Goal: Information Seeking & Learning: Learn about a topic

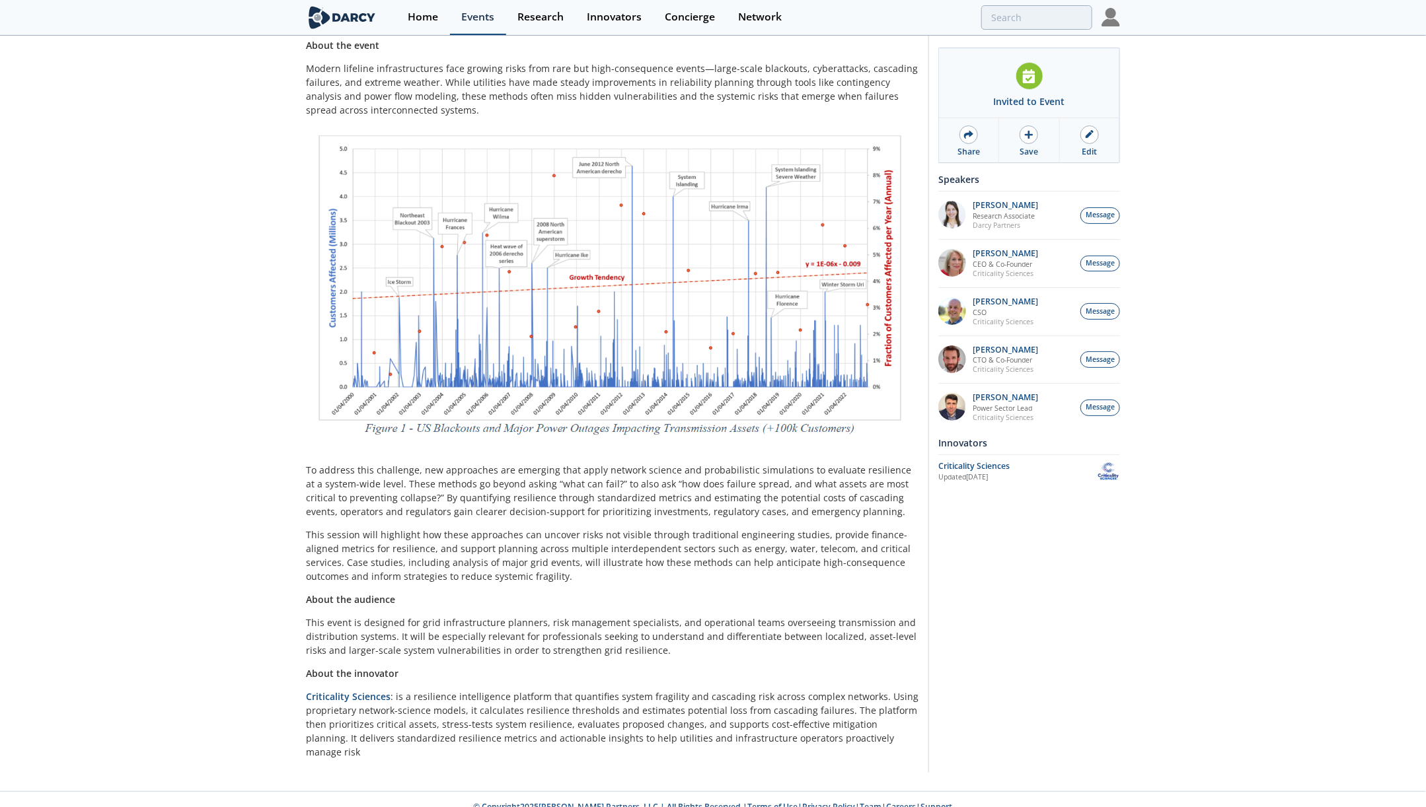
click at [480, 26] on link "Events" at bounding box center [478, 17] width 56 height 35
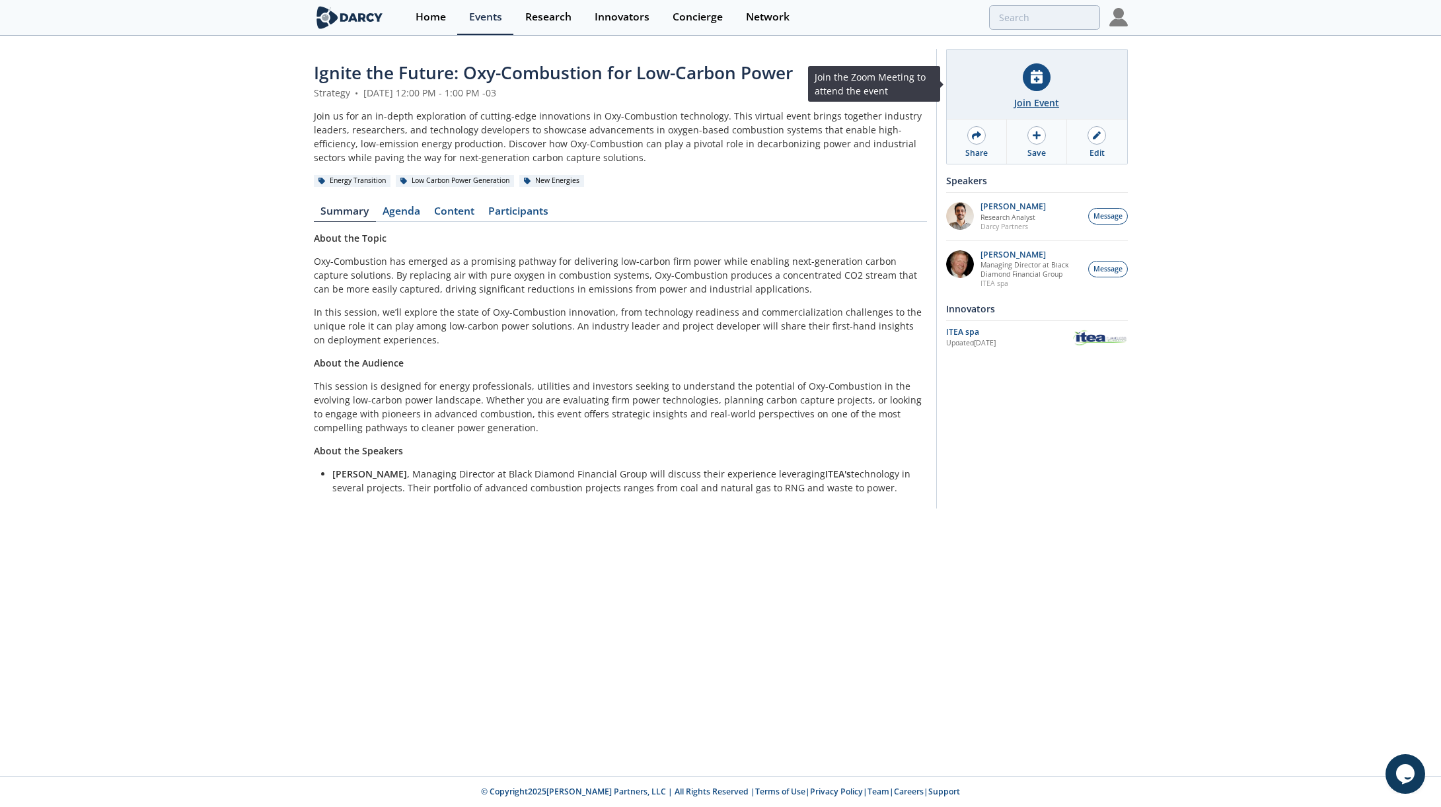
click at [1038, 96] on div "Join Event" at bounding box center [1036, 103] width 45 height 14
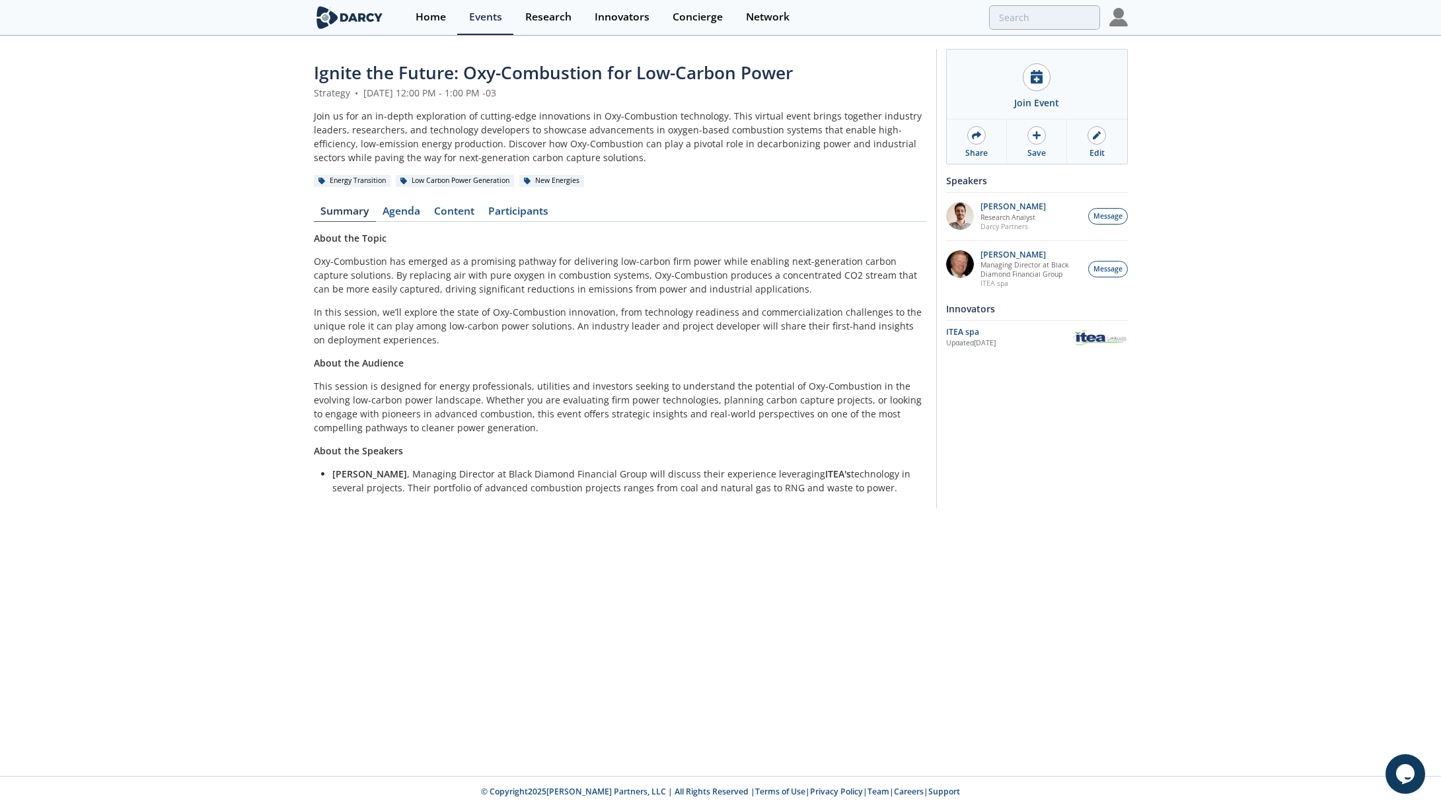
click at [620, 69] on span "Ignite the Future: Oxy-Combustion for Low-Carbon Power" at bounding box center [553, 73] width 479 height 24
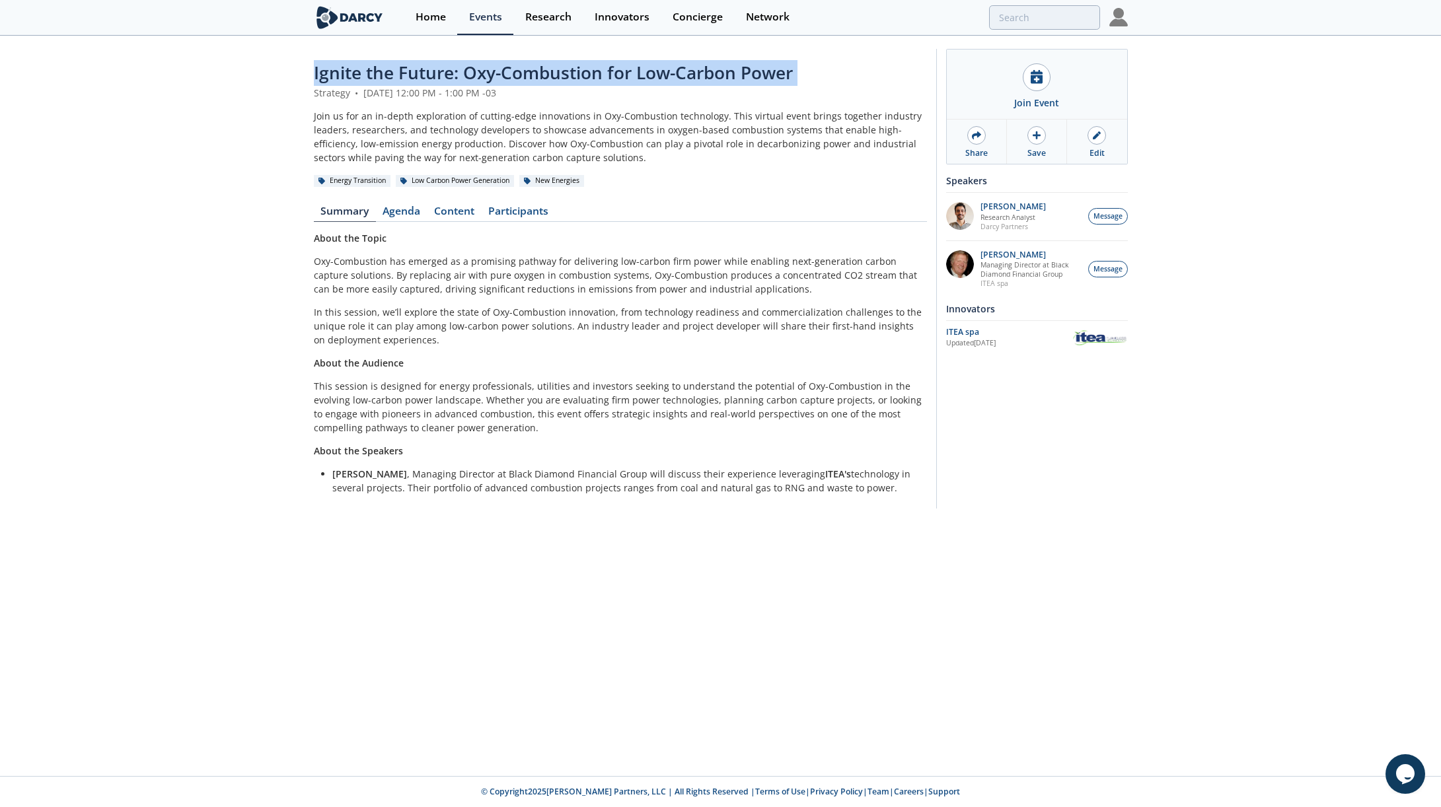
click at [620, 69] on span "Ignite the Future: Oxy-Combustion for Low-Carbon Power" at bounding box center [553, 73] width 479 height 24
copy header "Ignite the Future: Oxy-Combustion for Low-Carbon Power"
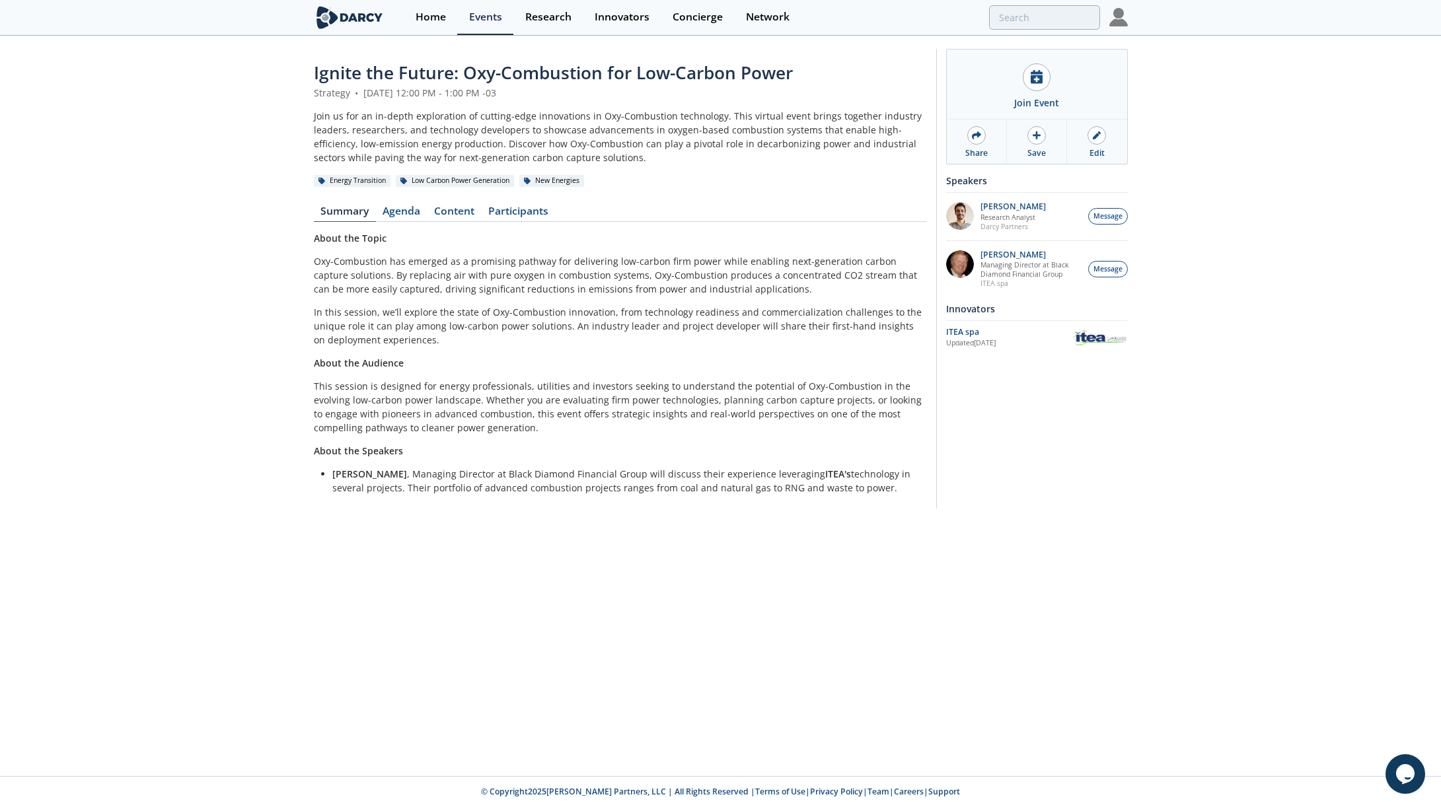
click at [1092, 379] on div "Join Event Share Save Edit Join the Zoom Meeting to attend the event Speakers" at bounding box center [1032, 279] width 192 height 460
click at [974, 329] on div "ITEA spa" at bounding box center [1009, 332] width 126 height 12
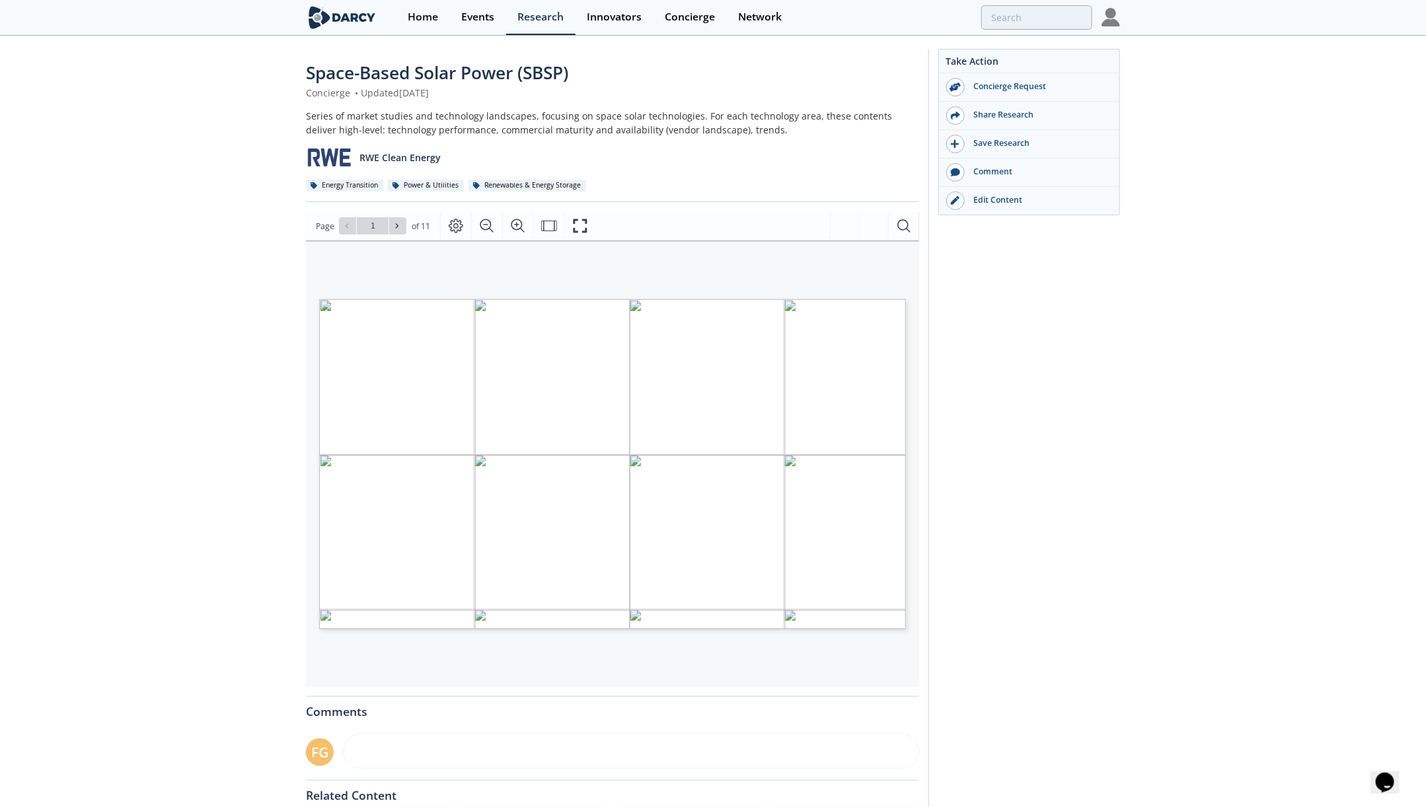
click at [1045, 480] on div "Take Action Concierge Request Share Research Save Research Comment" at bounding box center [1024, 506] width 192 height 914
click at [582, 217] on button "Fullscreen" at bounding box center [586, 225] width 31 height 29
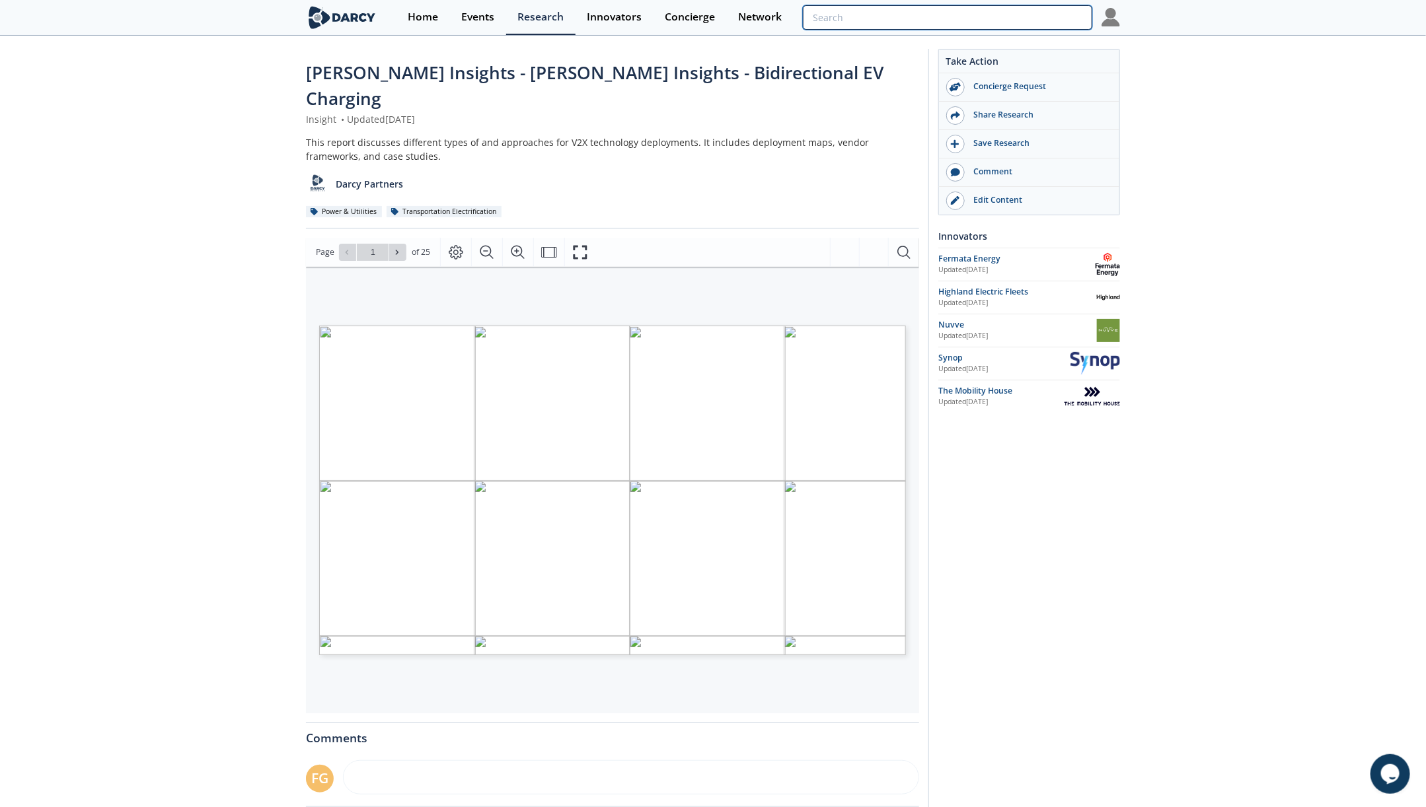
click at [1022, 13] on input "search" at bounding box center [947, 17] width 289 height 24
paste input "Enhanced distribution grid fault analytics"
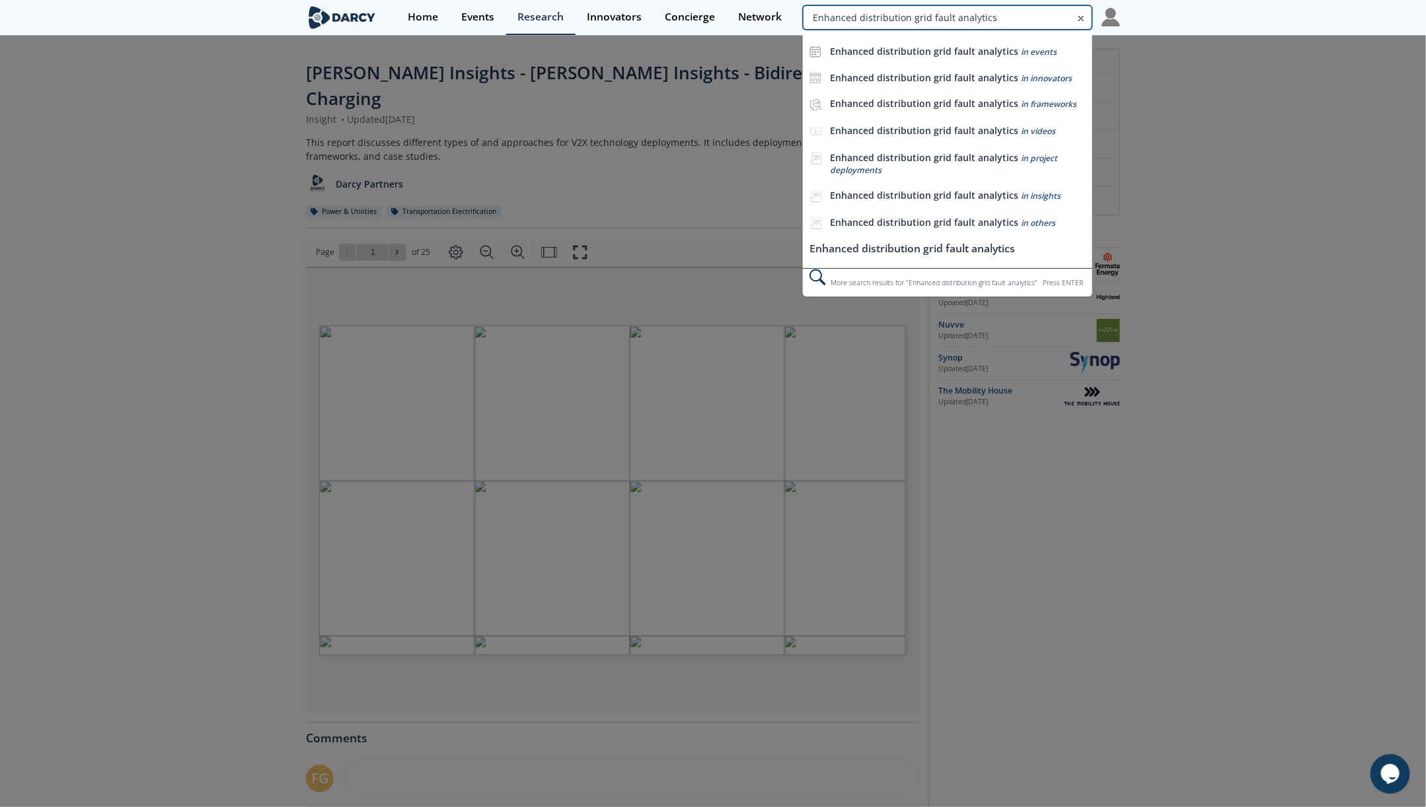
type input "Enhanced distribution grid fault analytics"
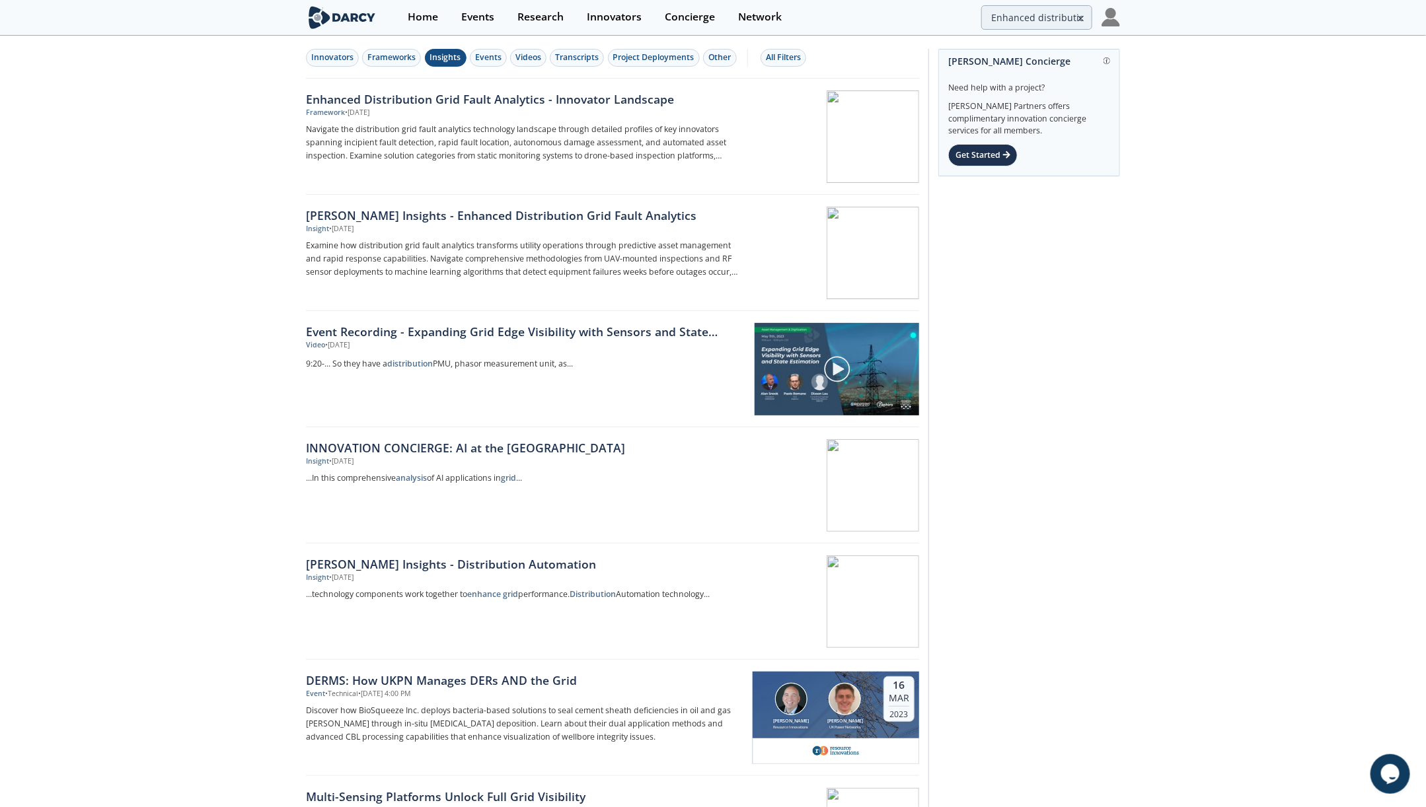
click at [441, 58] on div "Insights" at bounding box center [445, 58] width 31 height 12
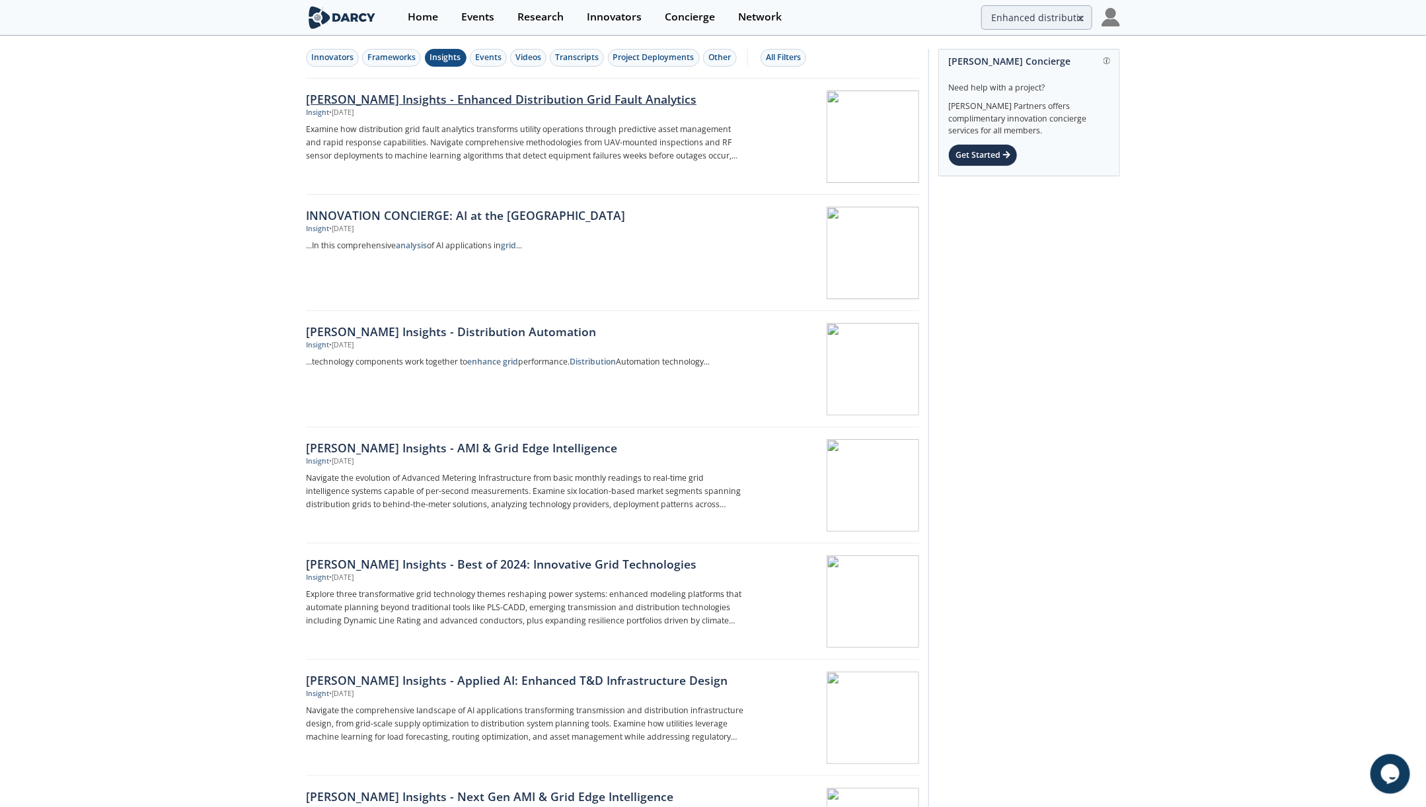
click at [414, 108] on div "Insight • Sep 2, 2025" at bounding box center [524, 113] width 437 height 11
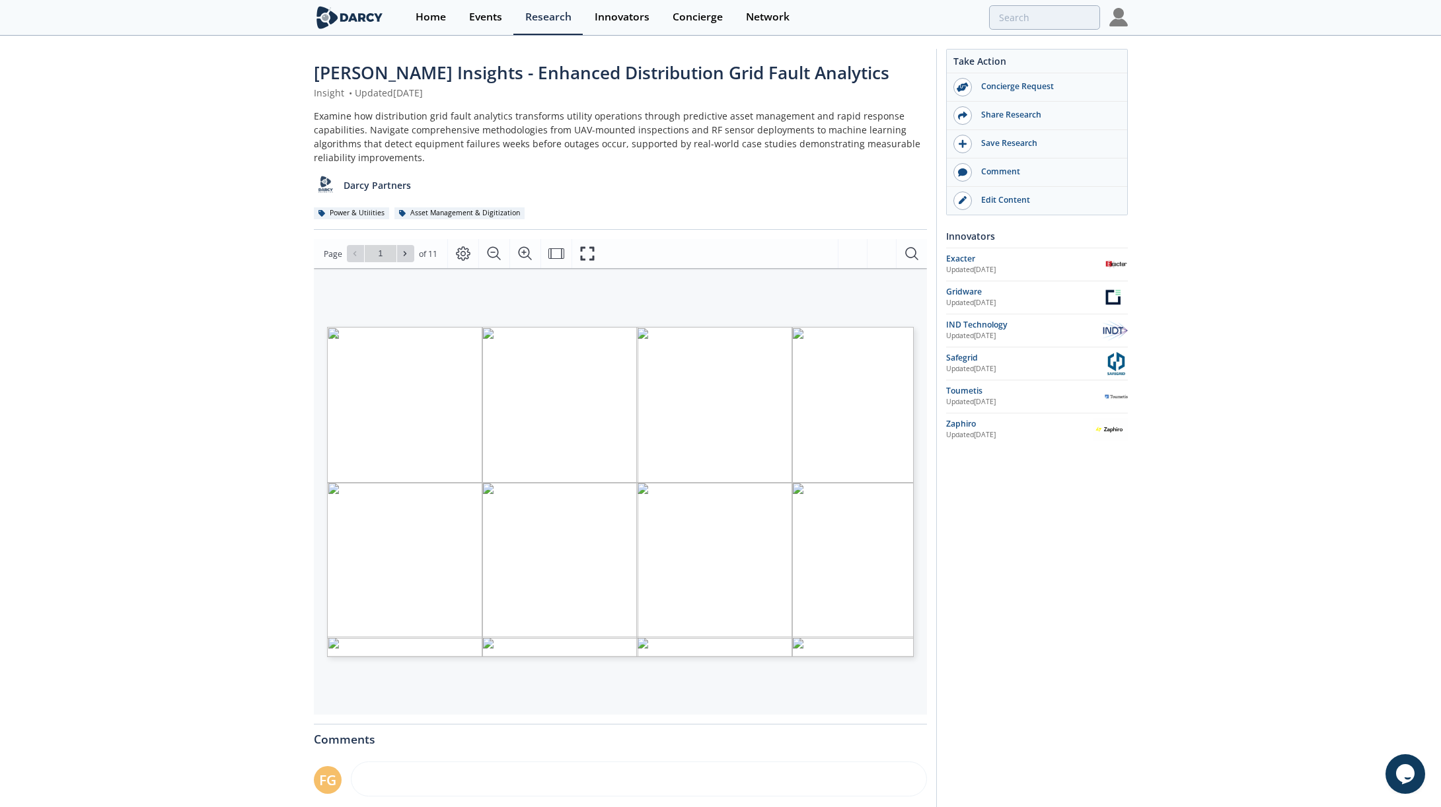
click at [707, 433] on span "Page 1" at bounding box center [1008, 715] width 1332 height 746
type input "2"
type input "3"
type input "2"
click at [984, 203] on div "Edit Content" at bounding box center [1038, 200] width 148 height 12
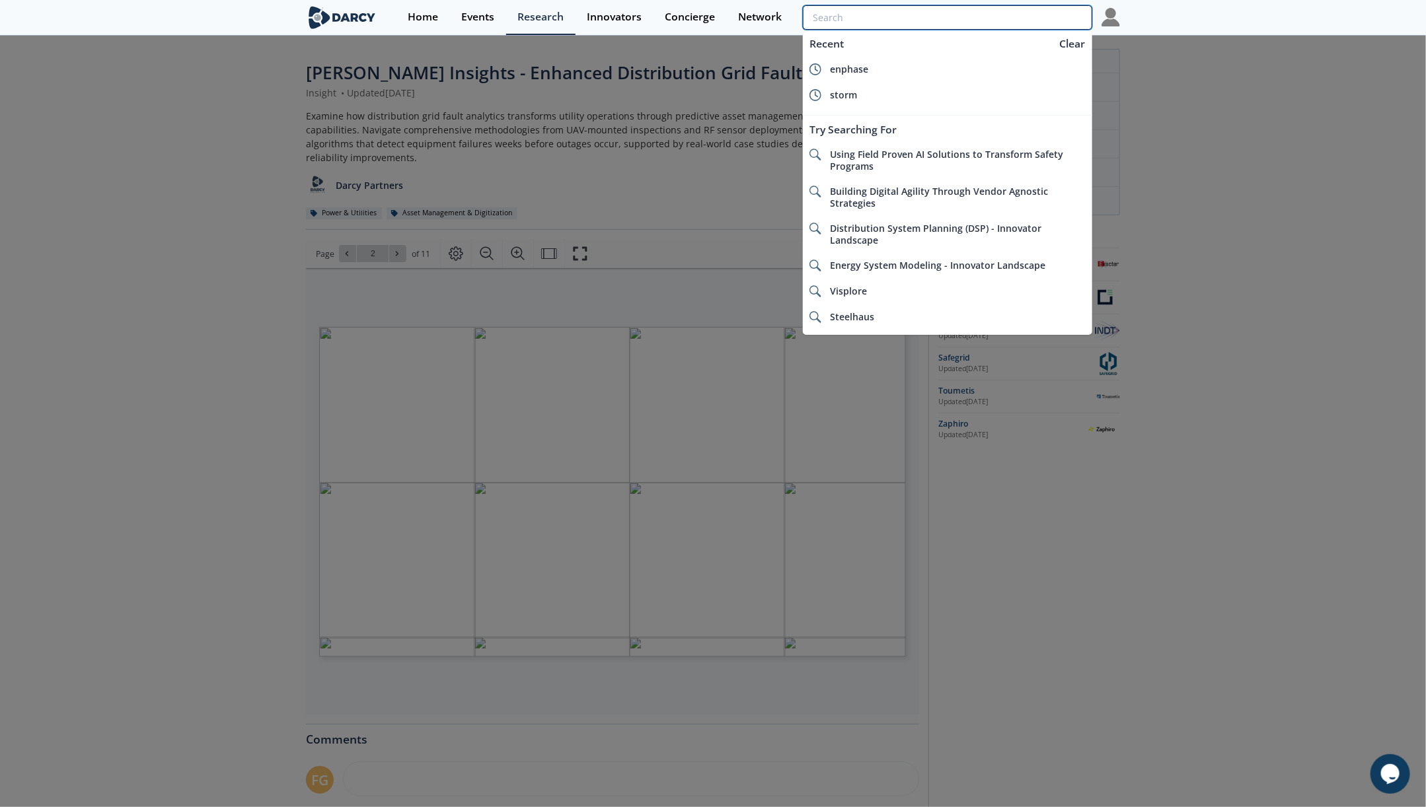
click at [1047, 17] on input "search" at bounding box center [947, 17] width 289 height 24
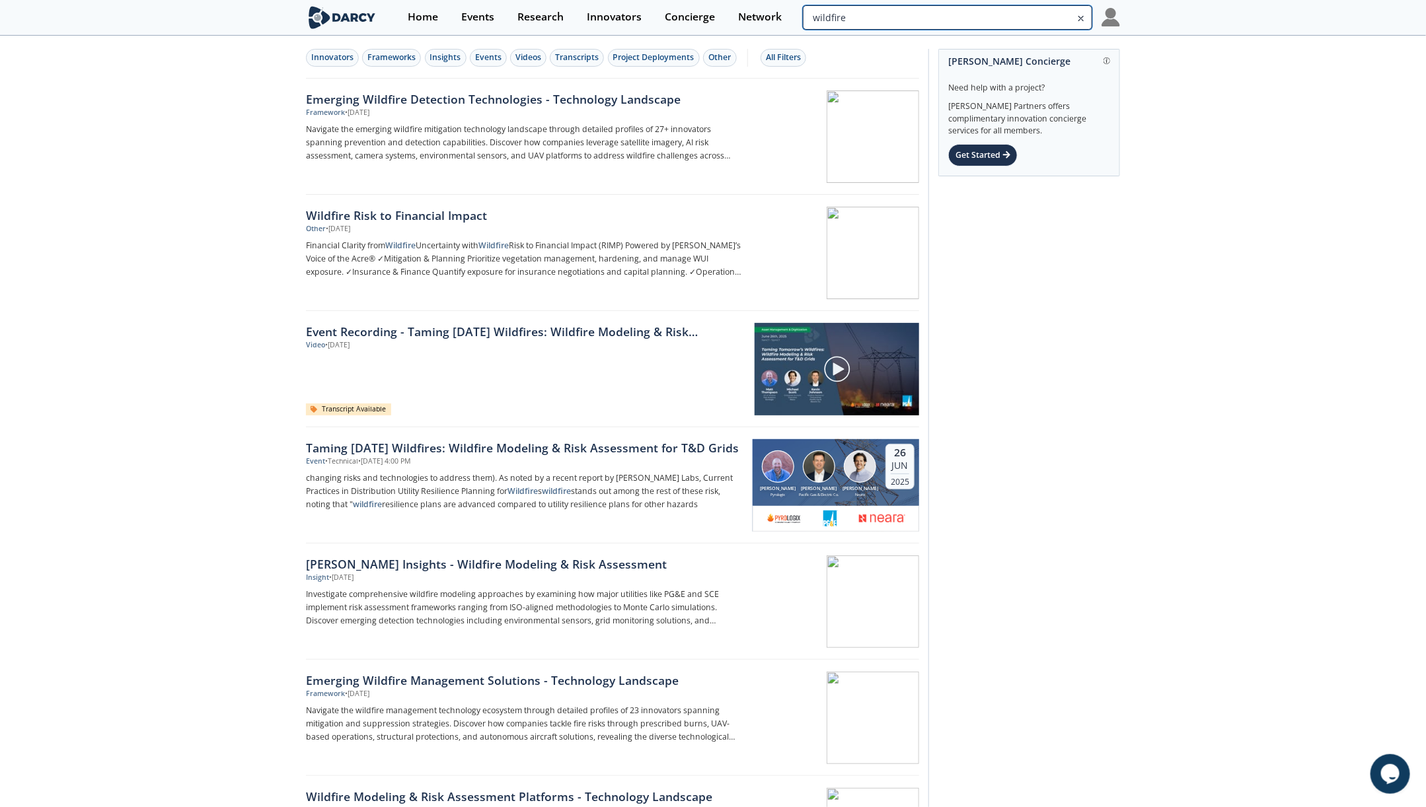
click at [1006, 18] on input "wildfire" at bounding box center [947, 17] width 289 height 24
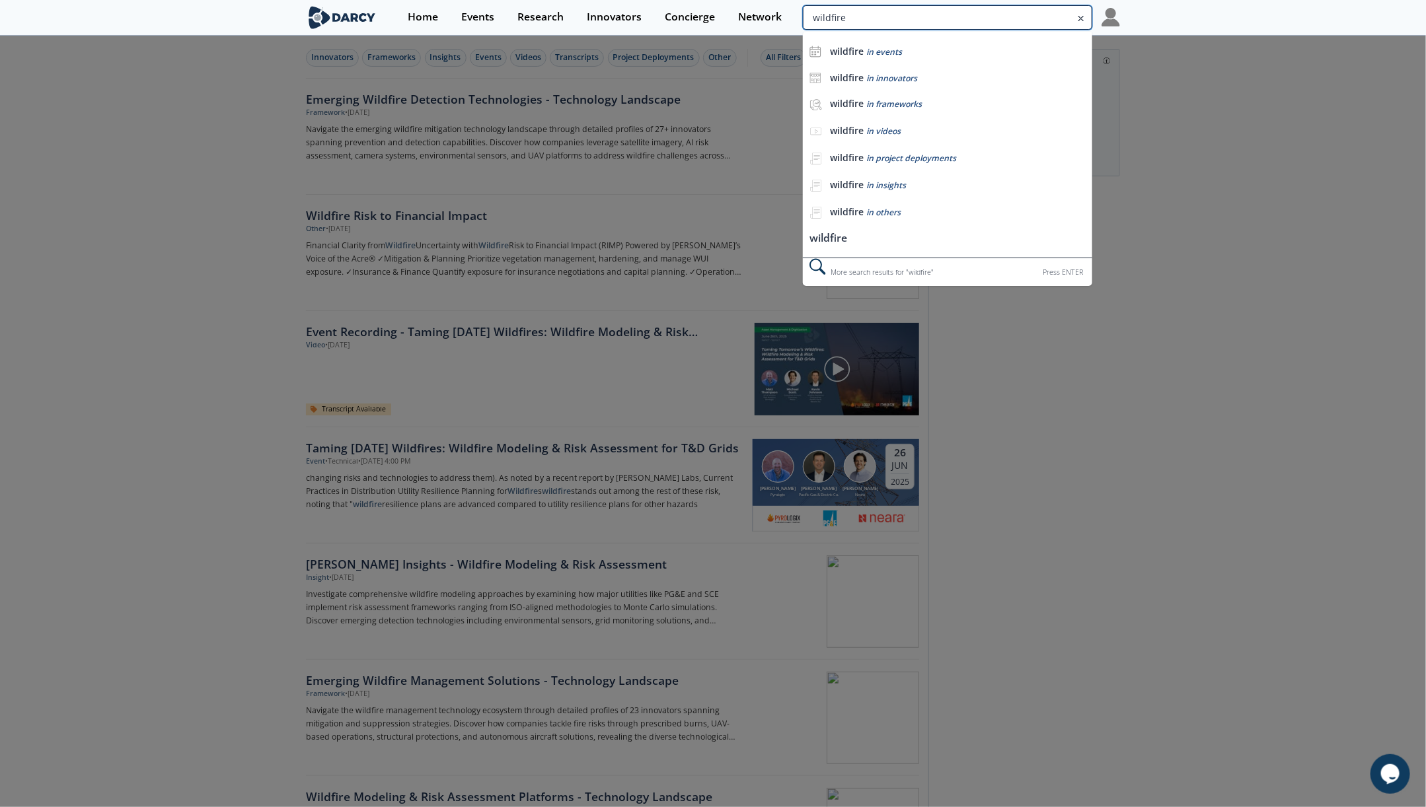
click at [1006, 18] on input "wildfire" at bounding box center [947, 17] width 289 height 24
paste input "Enhanced distribution grid fault analytics"
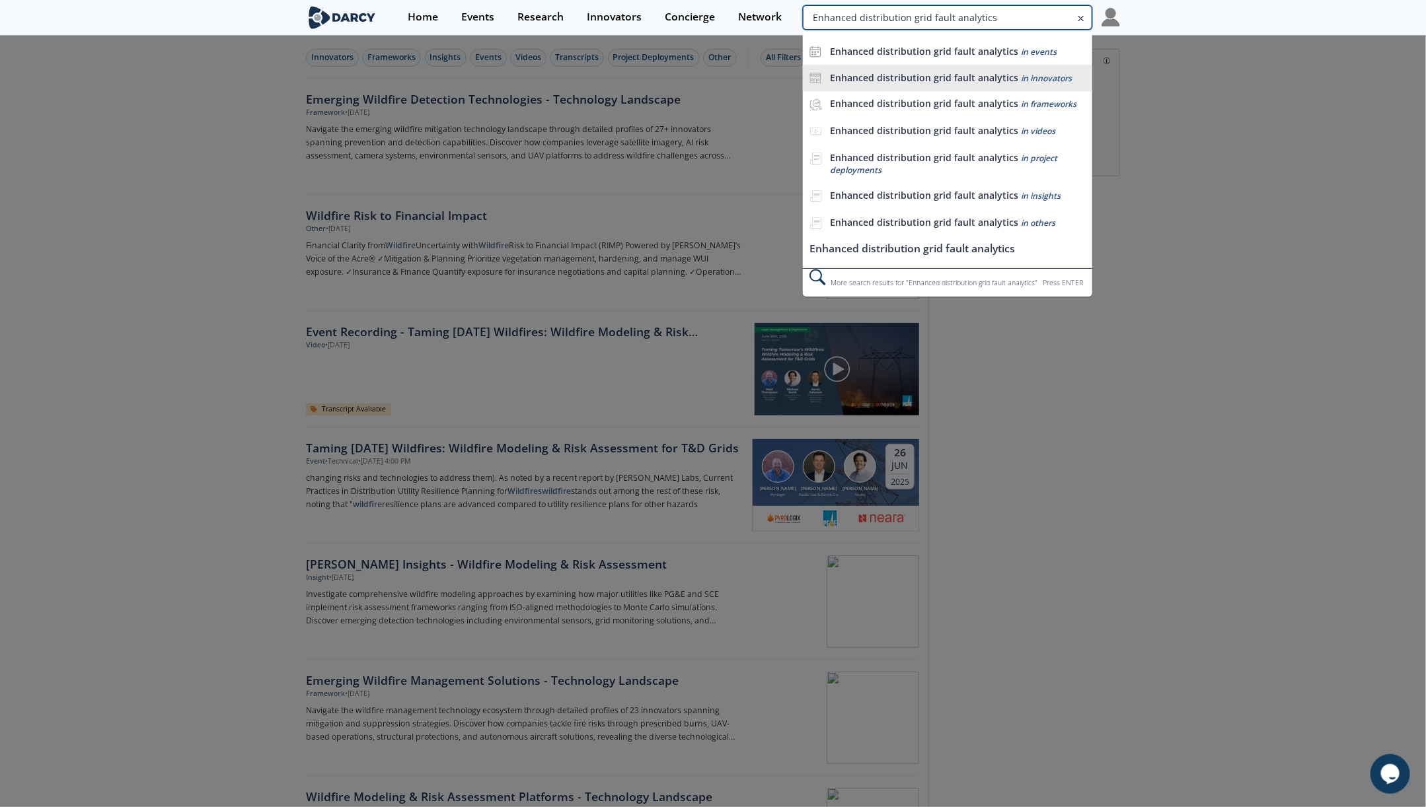
type input "Enhanced distribution grid fault analytics"
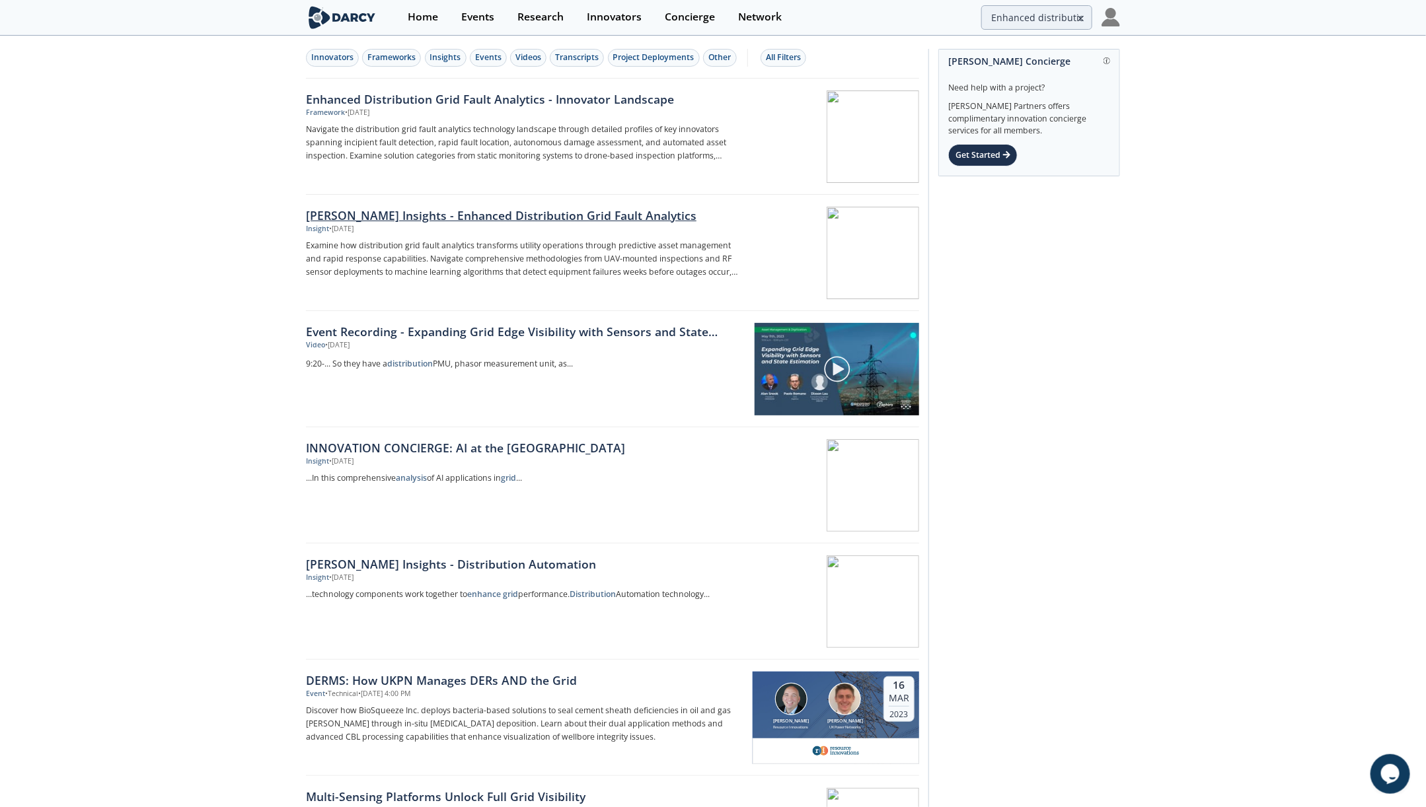
click at [595, 216] on div "Darcy Insights - Enhanced Distribution Grid Fault Analytics" at bounding box center [524, 215] width 437 height 17
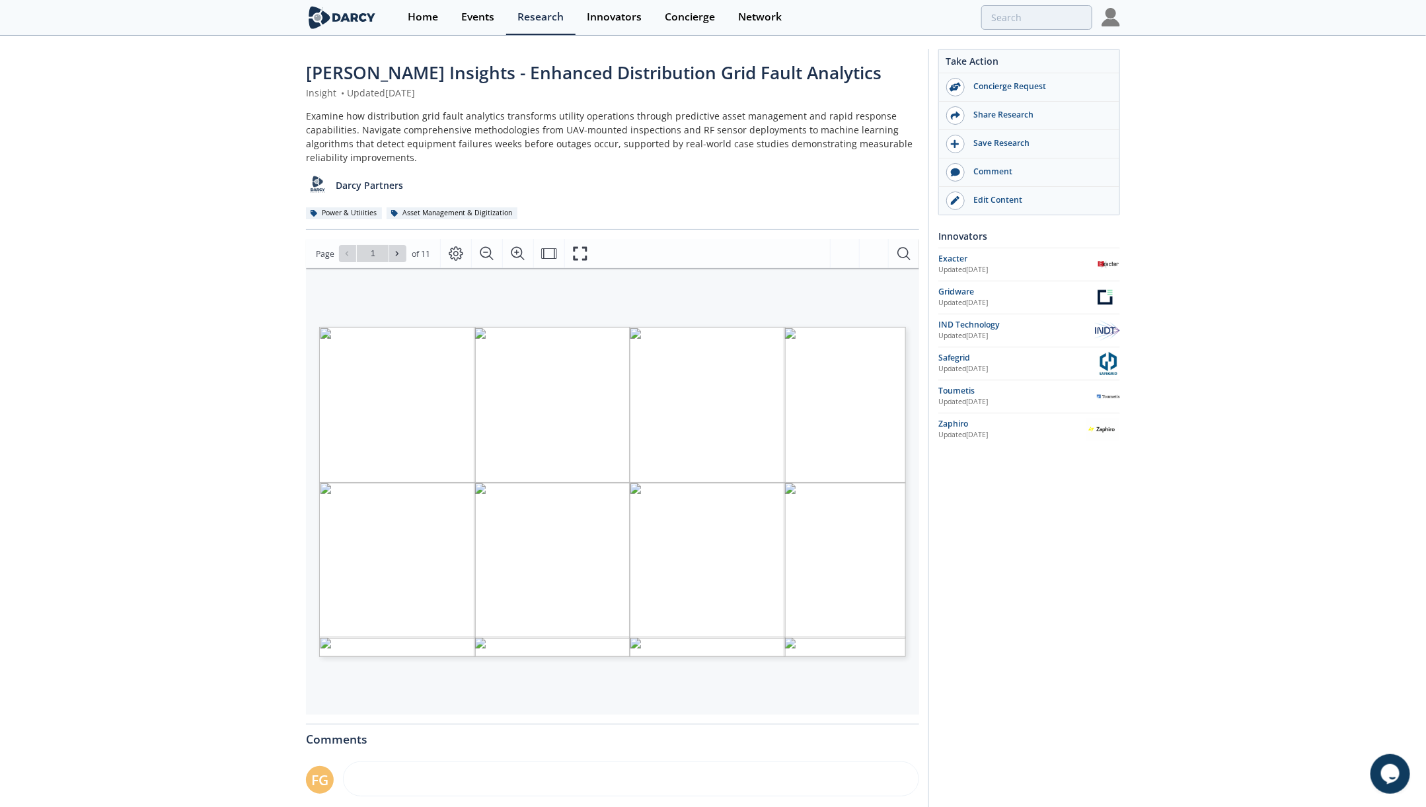
click at [1007, 3] on div "Home Events Research Innovators Concierge Network" at bounding box center [757, 17] width 723 height 35
click at [1016, 15] on input "search" at bounding box center [947, 17] width 289 height 24
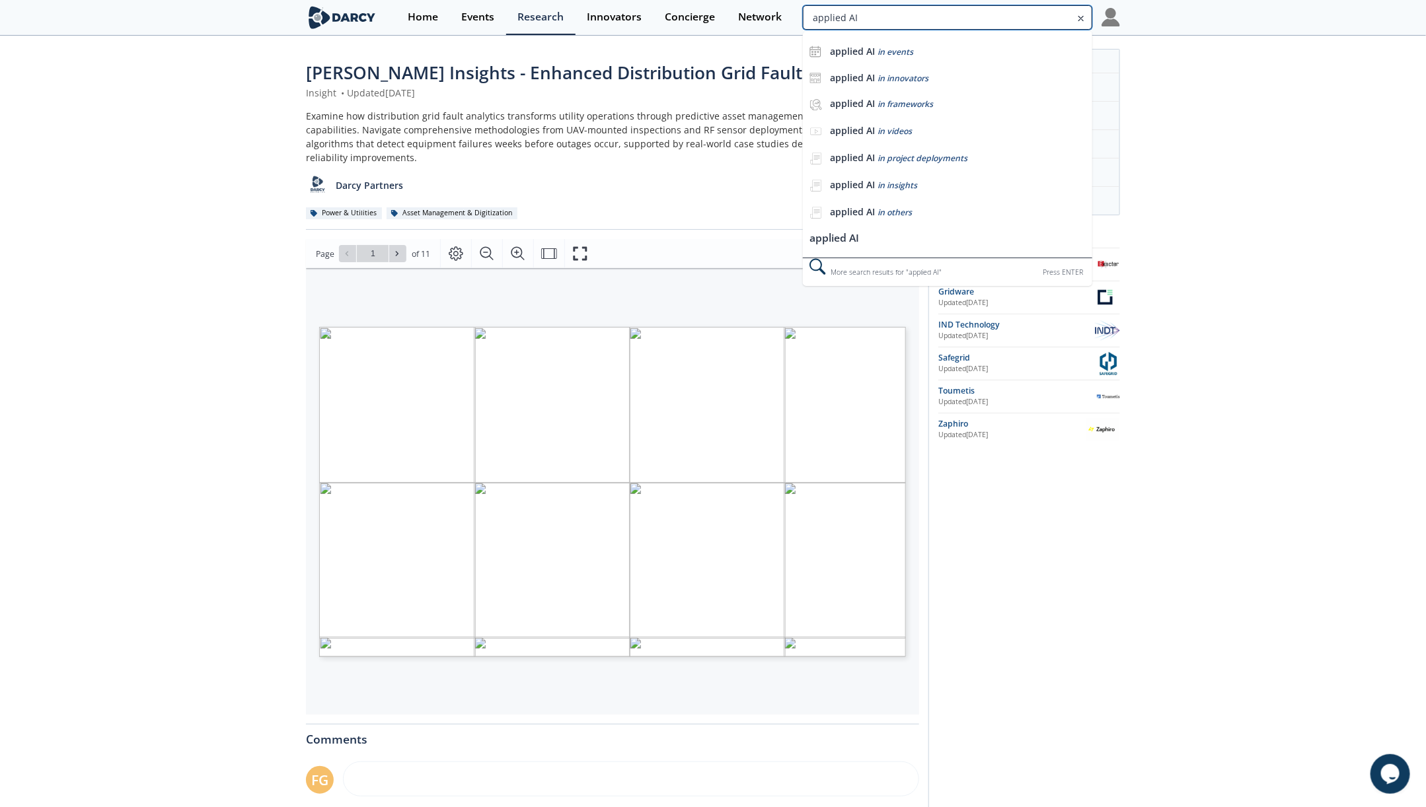
type input "applied AI"
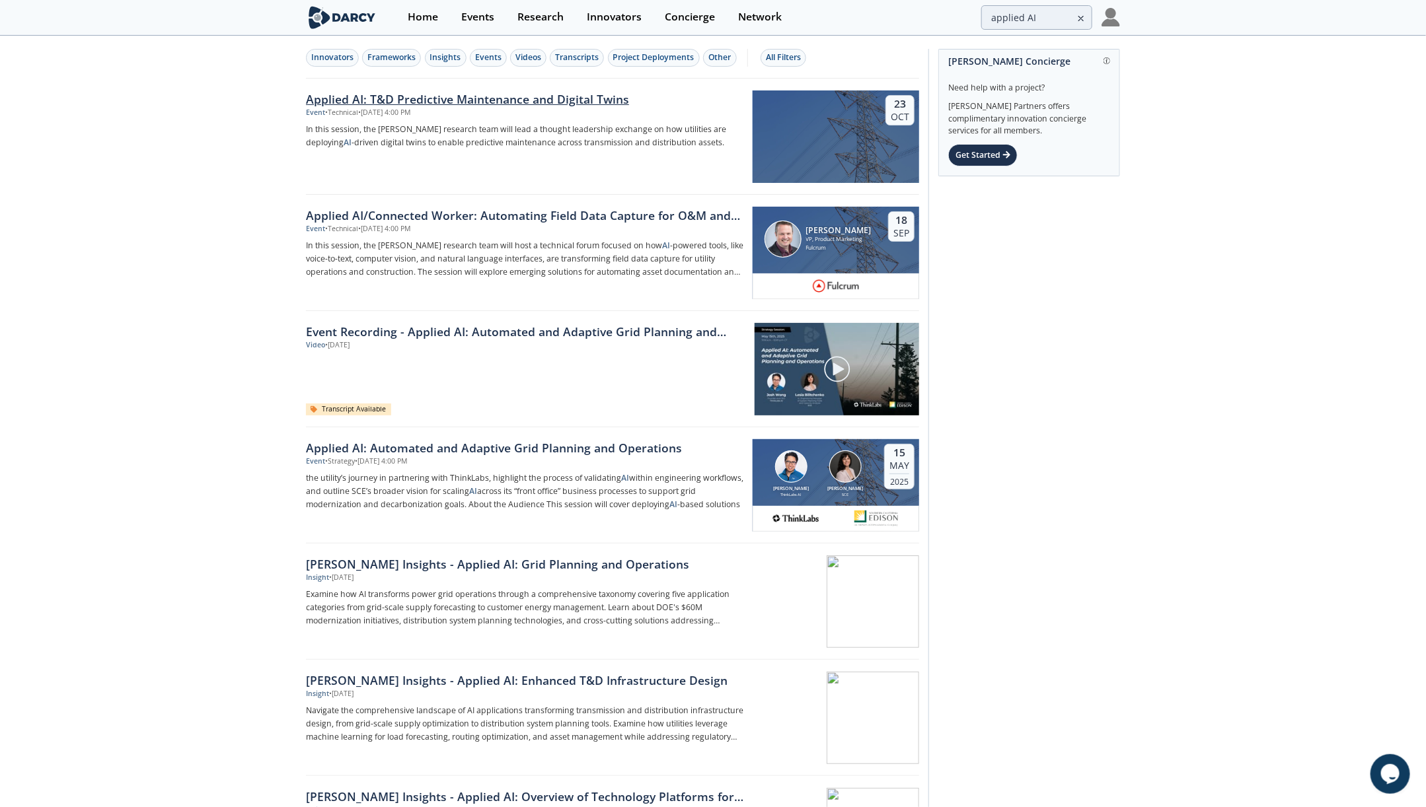
click at [575, 87] on link "Applied AI: T&D Predictive Maintenance and Digital Twins Event • Technical • Oc…" at bounding box center [612, 137] width 613 height 116
